Goal: Information Seeking & Learning: Find specific fact

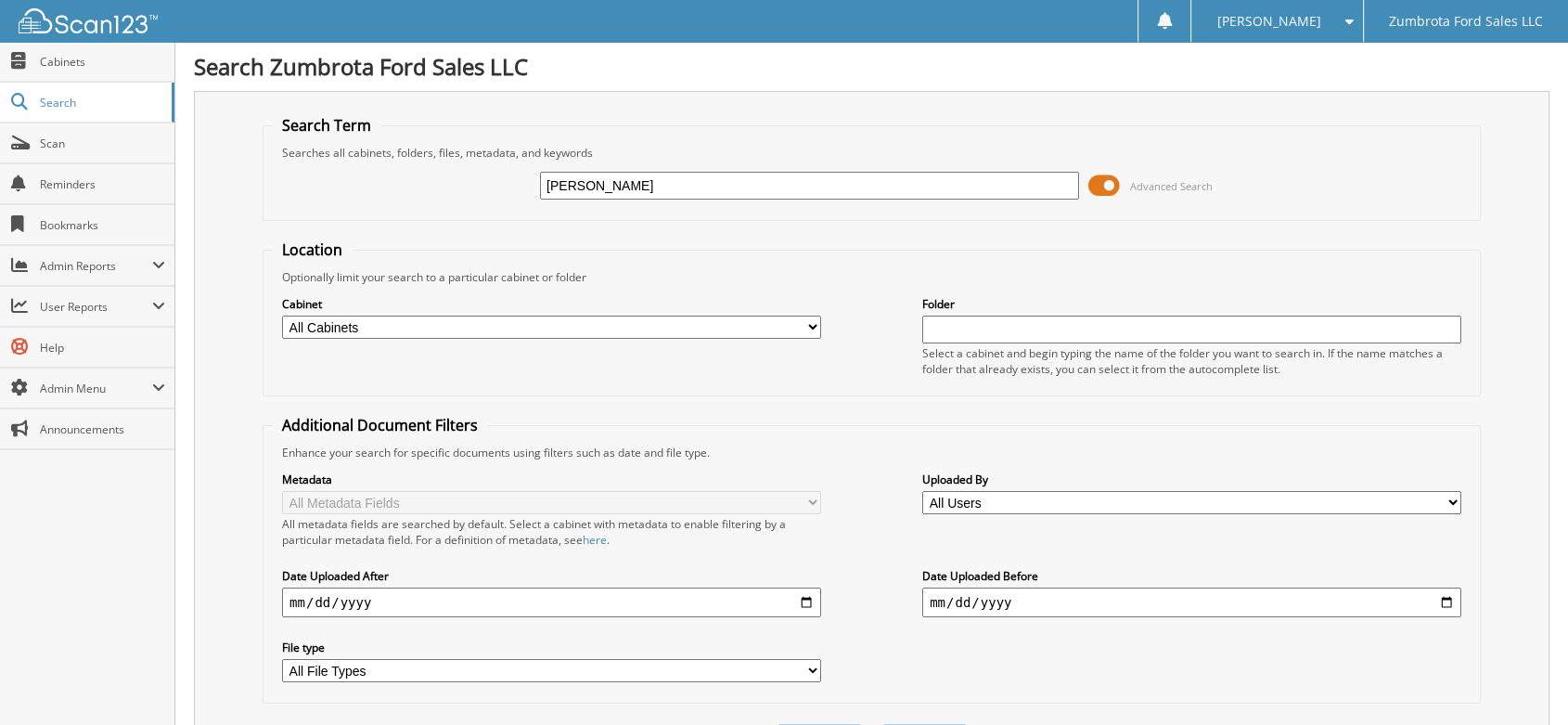
type input "eva gayosso"
click at [1108, 176] on span at bounding box center [1104, 185] width 32 height 28
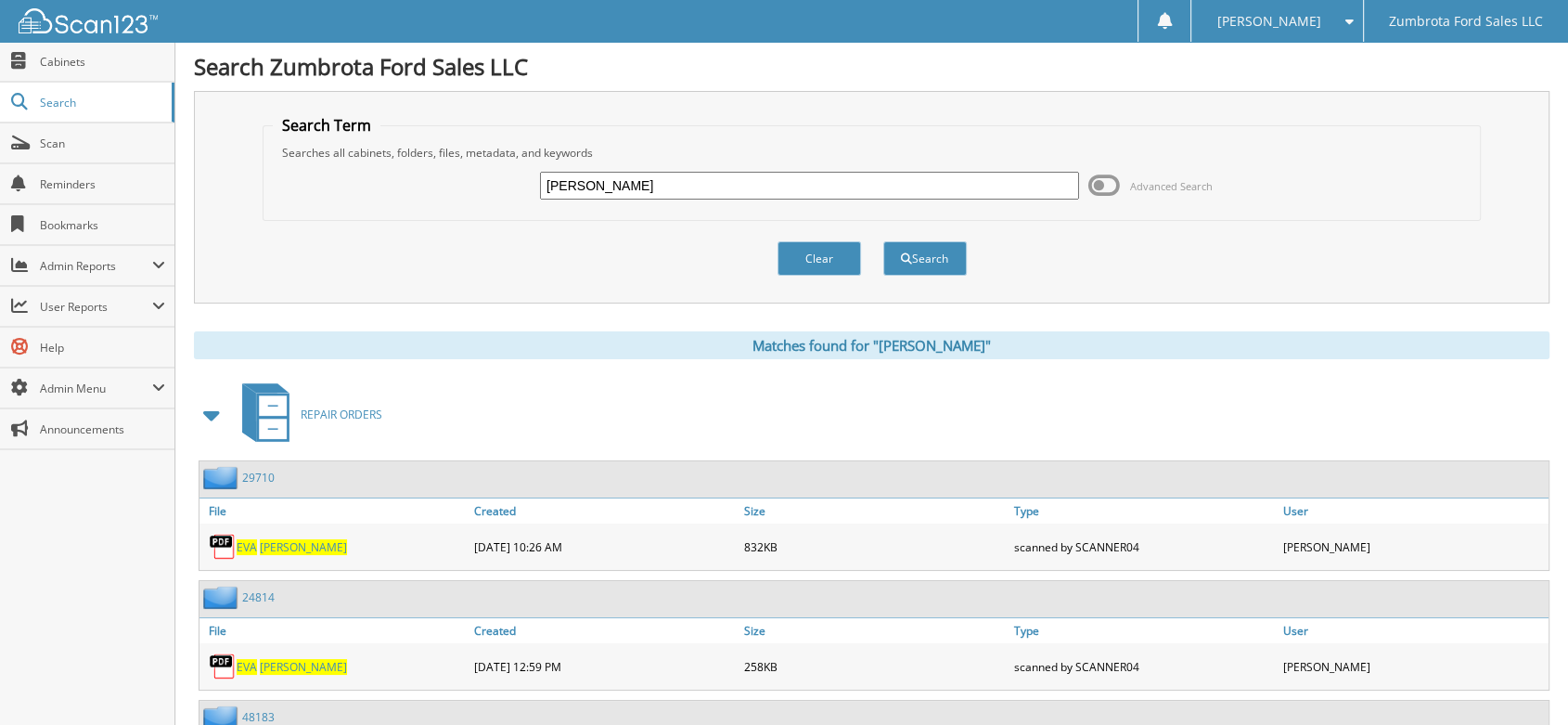
click at [215, 420] on span at bounding box center [212, 415] width 26 height 33
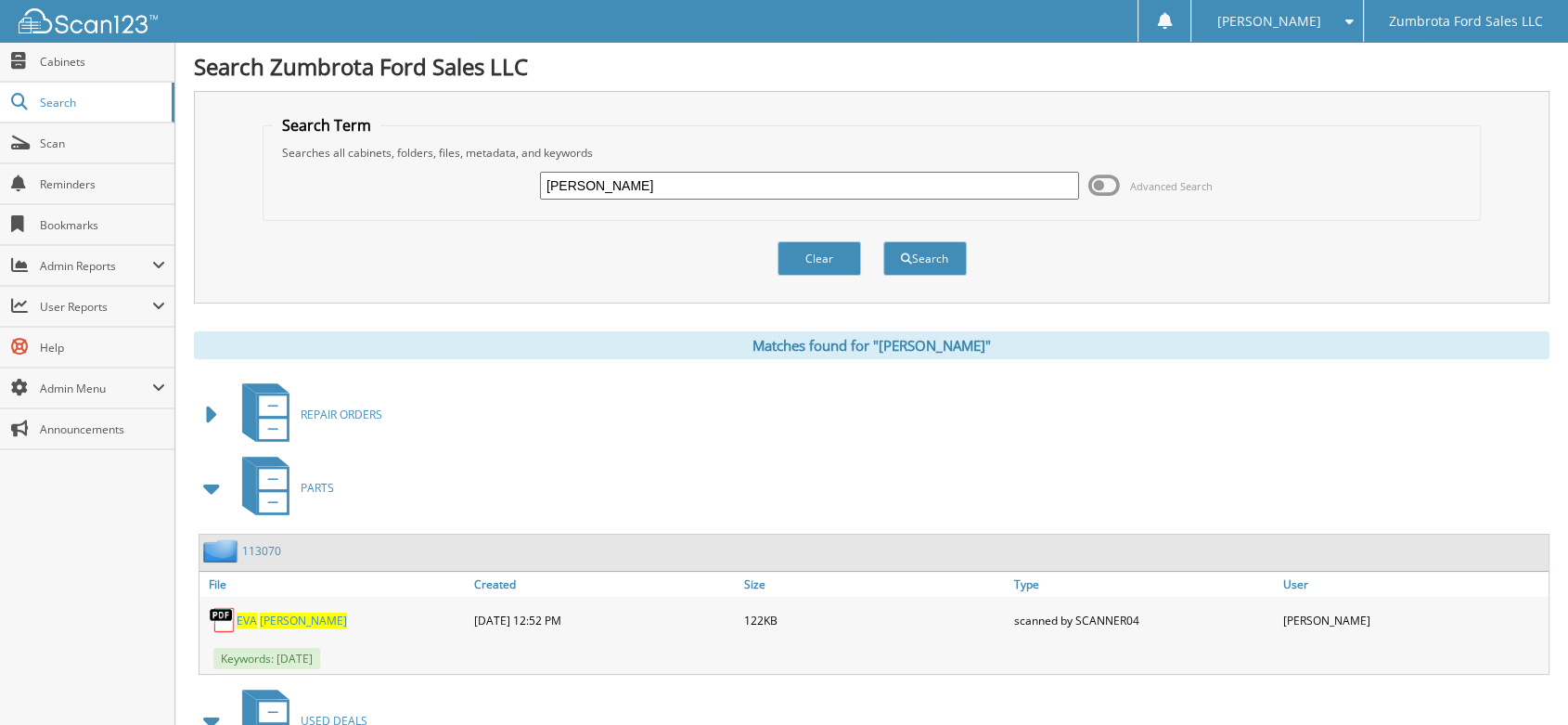
click at [214, 409] on span at bounding box center [212, 415] width 26 height 33
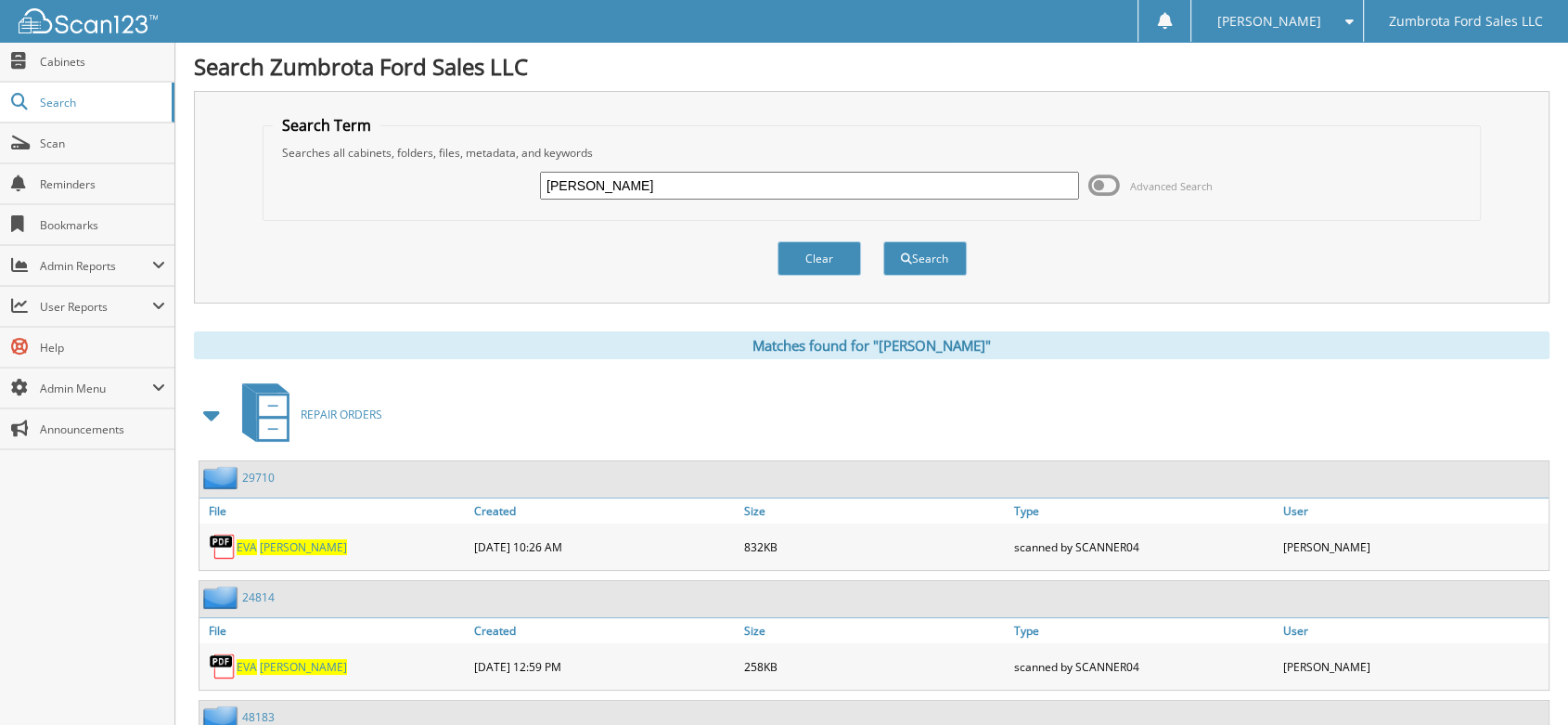
click at [294, 545] on span "GAYOSSO" at bounding box center [303, 547] width 87 height 16
drag, startPoint x: 665, startPoint y: 165, endPoint x: 567, endPoint y: 173, distance: 98.3
click at [567, 173] on div "eva gayosso Advanced Search" at bounding box center [872, 186] width 1198 height 50
click at [61, 51] on link "Cabinets" at bounding box center [87, 61] width 174 height 40
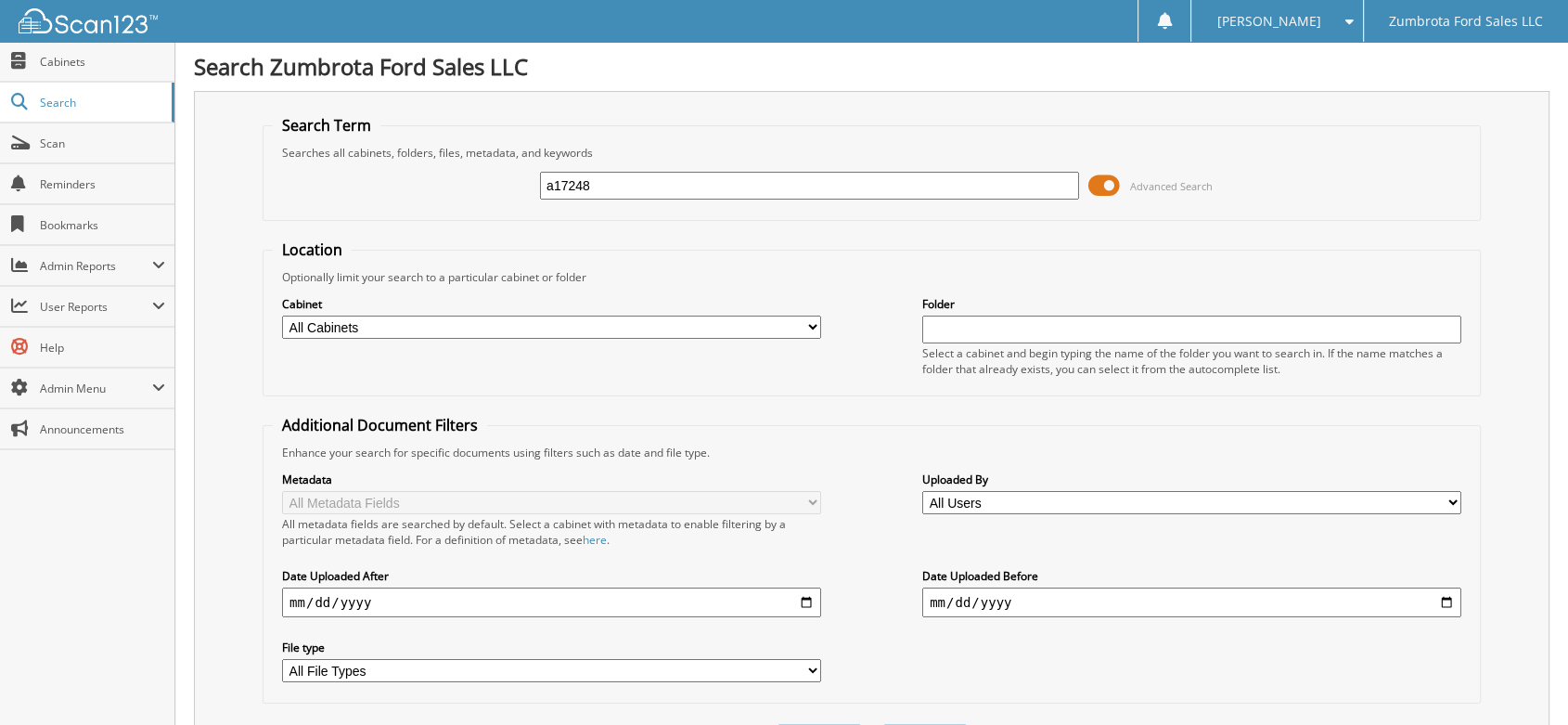
type input "a17248"
click at [665, 184] on input "a17248" at bounding box center [809, 185] width 539 height 28
paste input "1440834655"
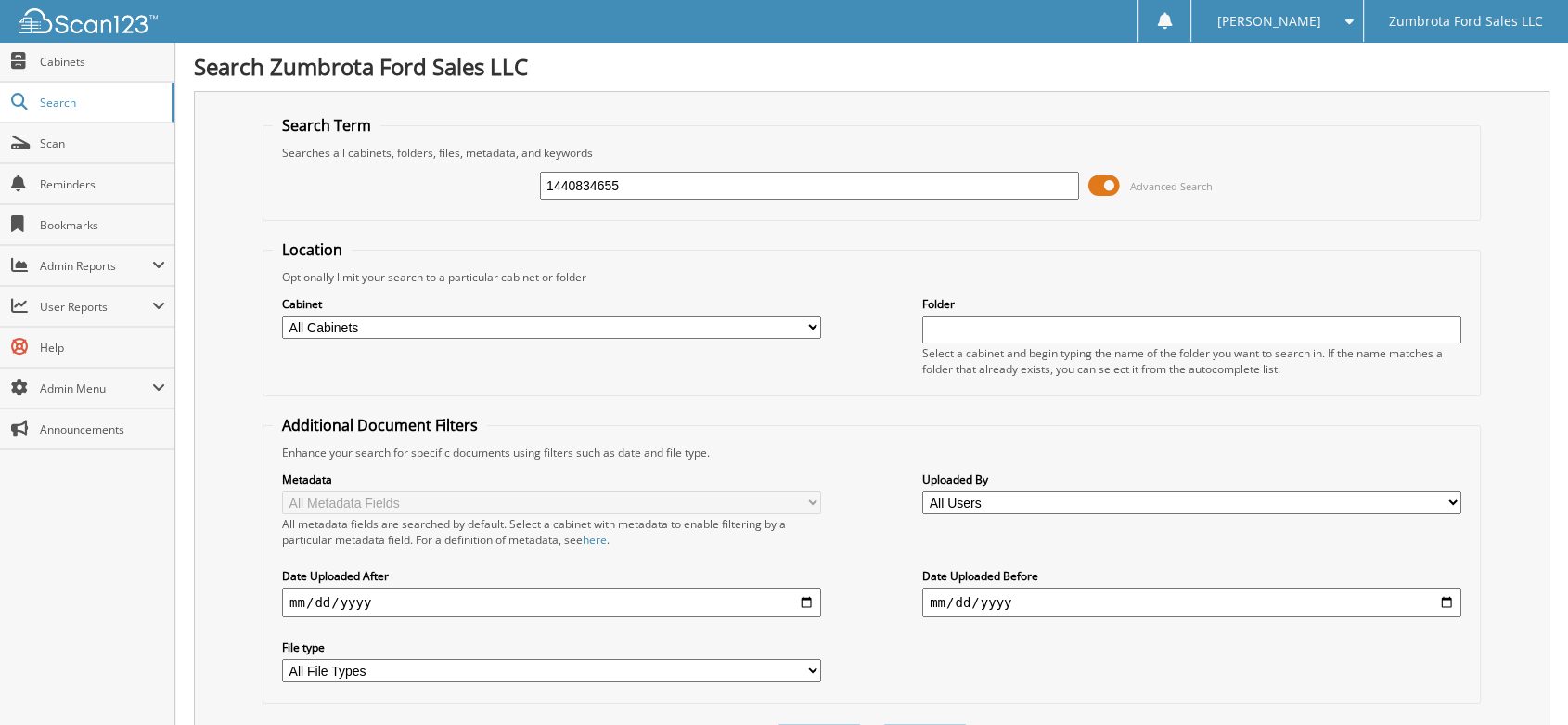
type input "1440834655"
drag, startPoint x: 645, startPoint y: 190, endPoint x: 322, endPoint y: 161, distance: 324.3
click at [323, 158] on fieldset "Search Term Searches all cabinets, folders, files, metadata, and keywords 14408…" at bounding box center [871, 168] width 1218 height 106
paste input "FTEW1EG7JKD93226"
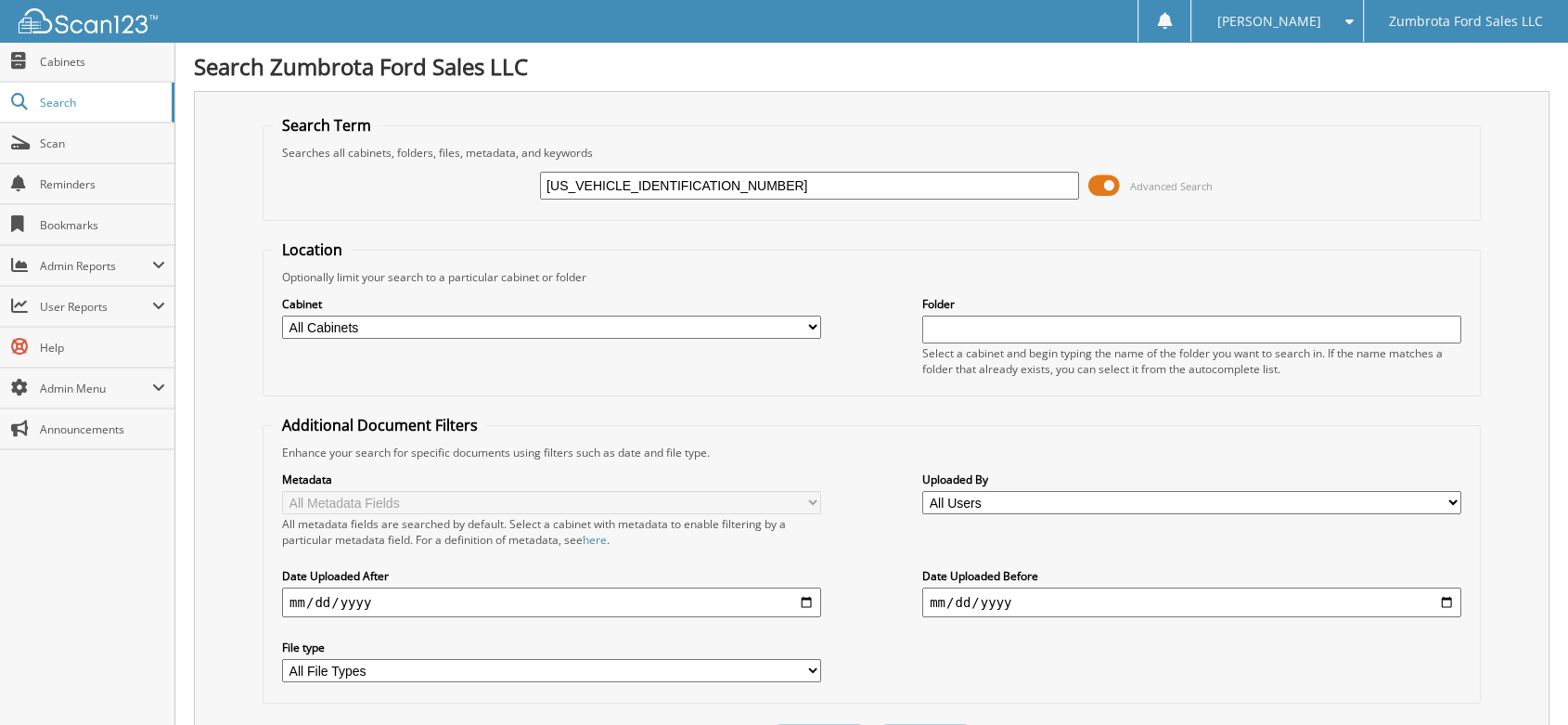
type input "[US_VEHICLE_IDENTIFICATION_NUMBER]"
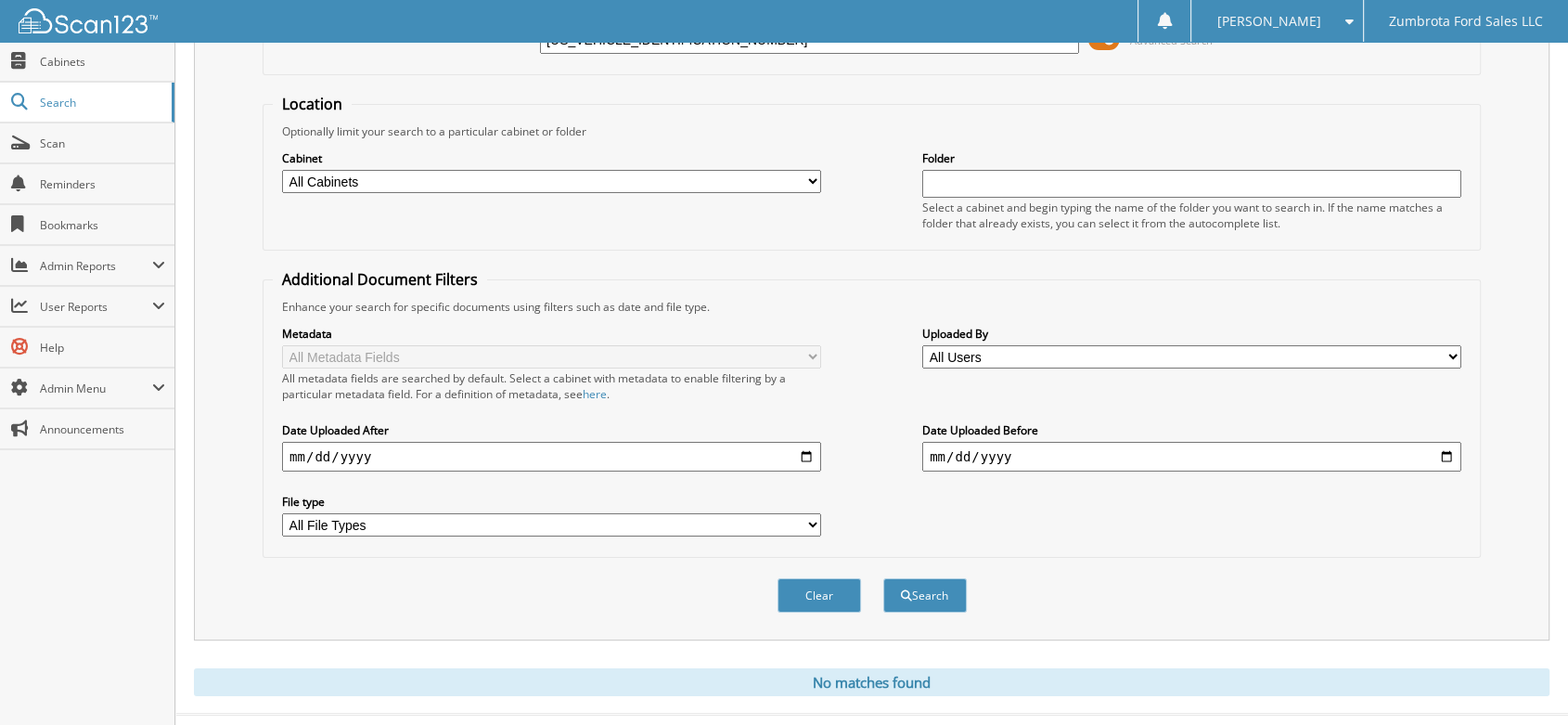
scroll to position [173, 0]
